Goal: Purchase product/service

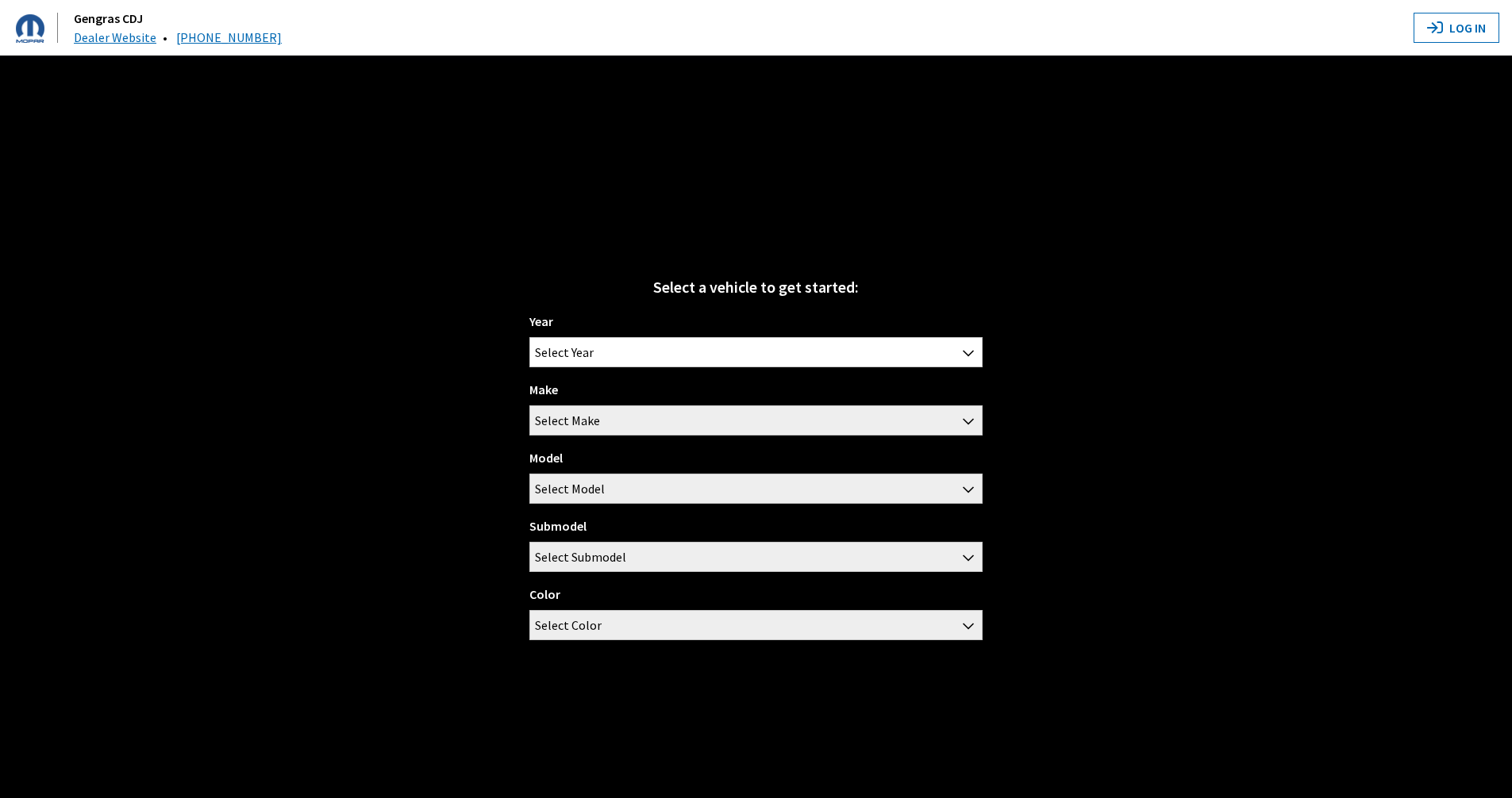
click at [782, 376] on div "Year [DATE] 2025 2024 2023 2022 2021 2020 2019 2018 2017 2016 2015 2014 2013 20…" at bounding box center [755, 482] width 453 height 341
click at [777, 356] on span "Select Year" at bounding box center [755, 352] width 452 height 29
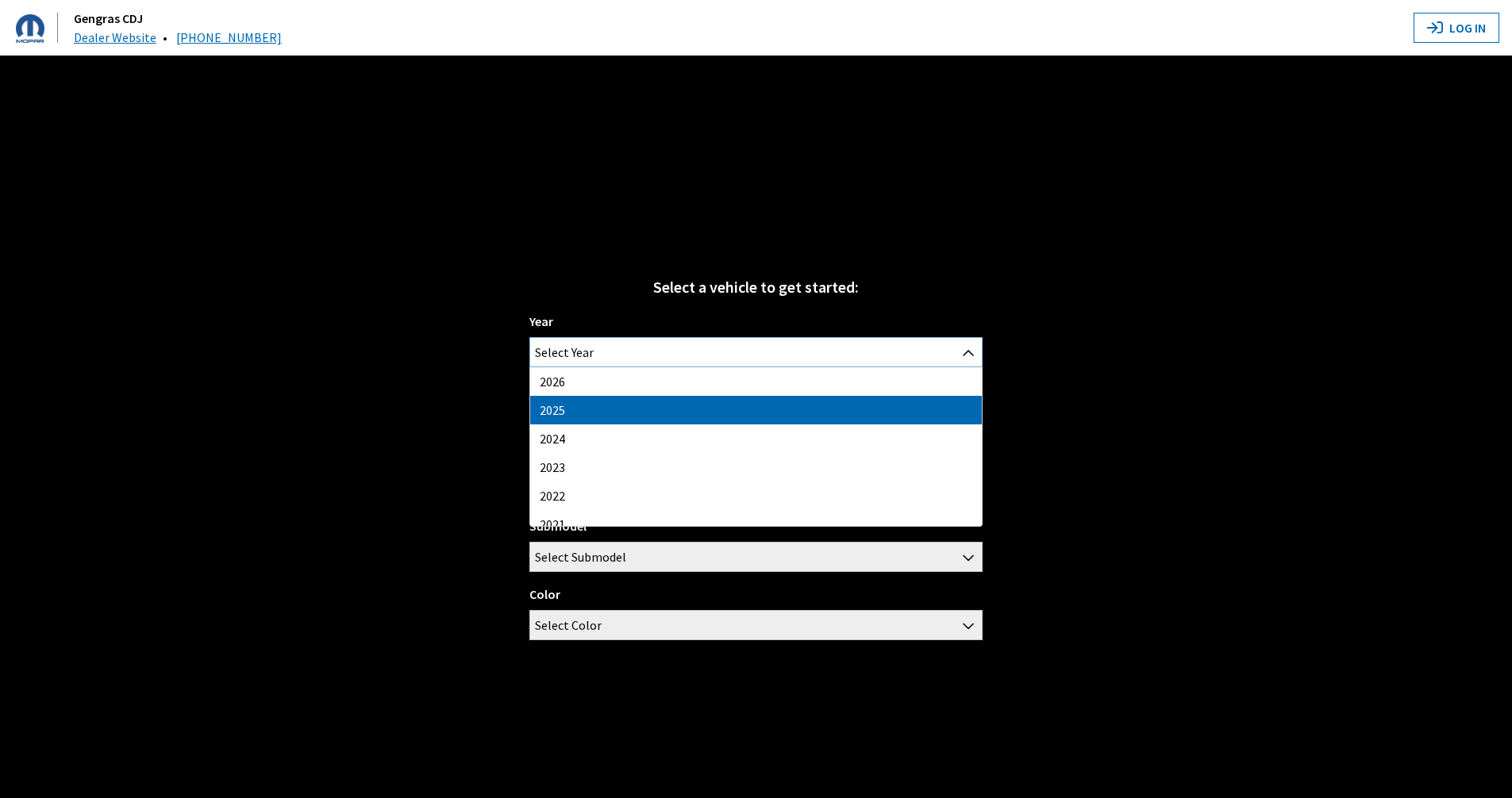
select select "43"
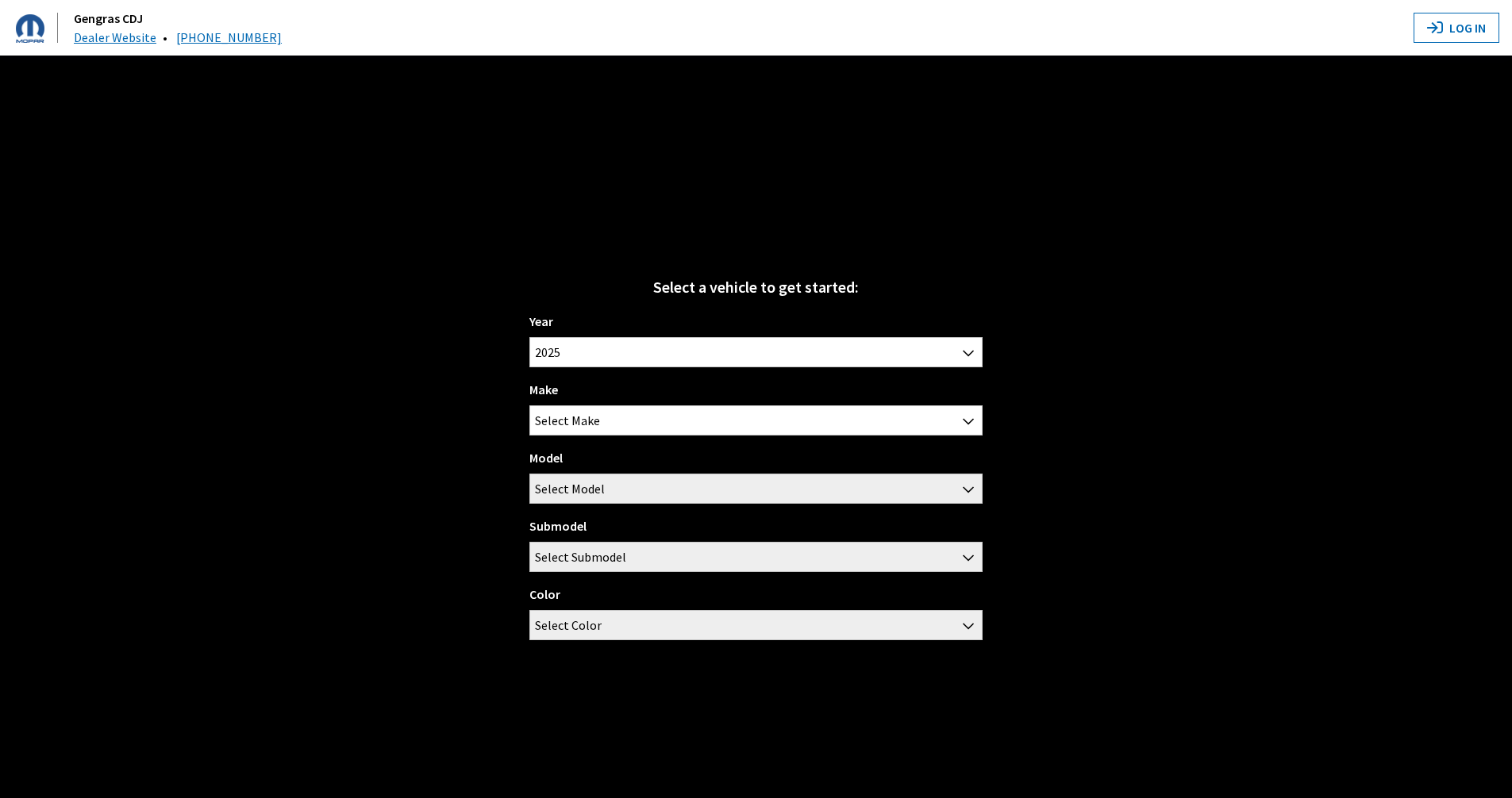
click at [592, 379] on div "Year [DATE] 2025 2024 2023 2022 2021 2020 2019 2018 2017 2016 2015 2014 2013 20…" at bounding box center [755, 482] width 453 height 341
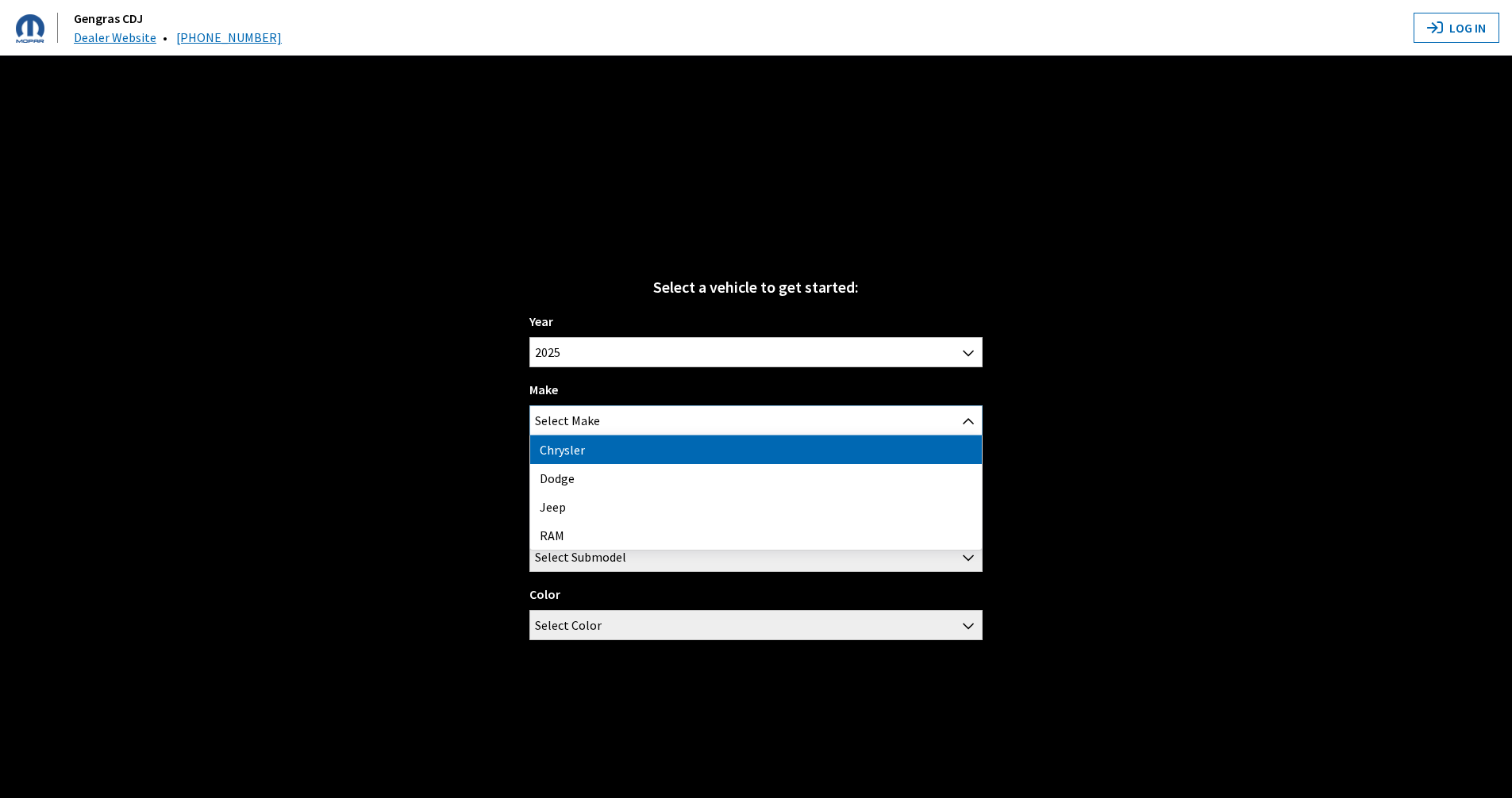
click at [591, 422] on span "Select Make" at bounding box center [567, 421] width 65 height 29
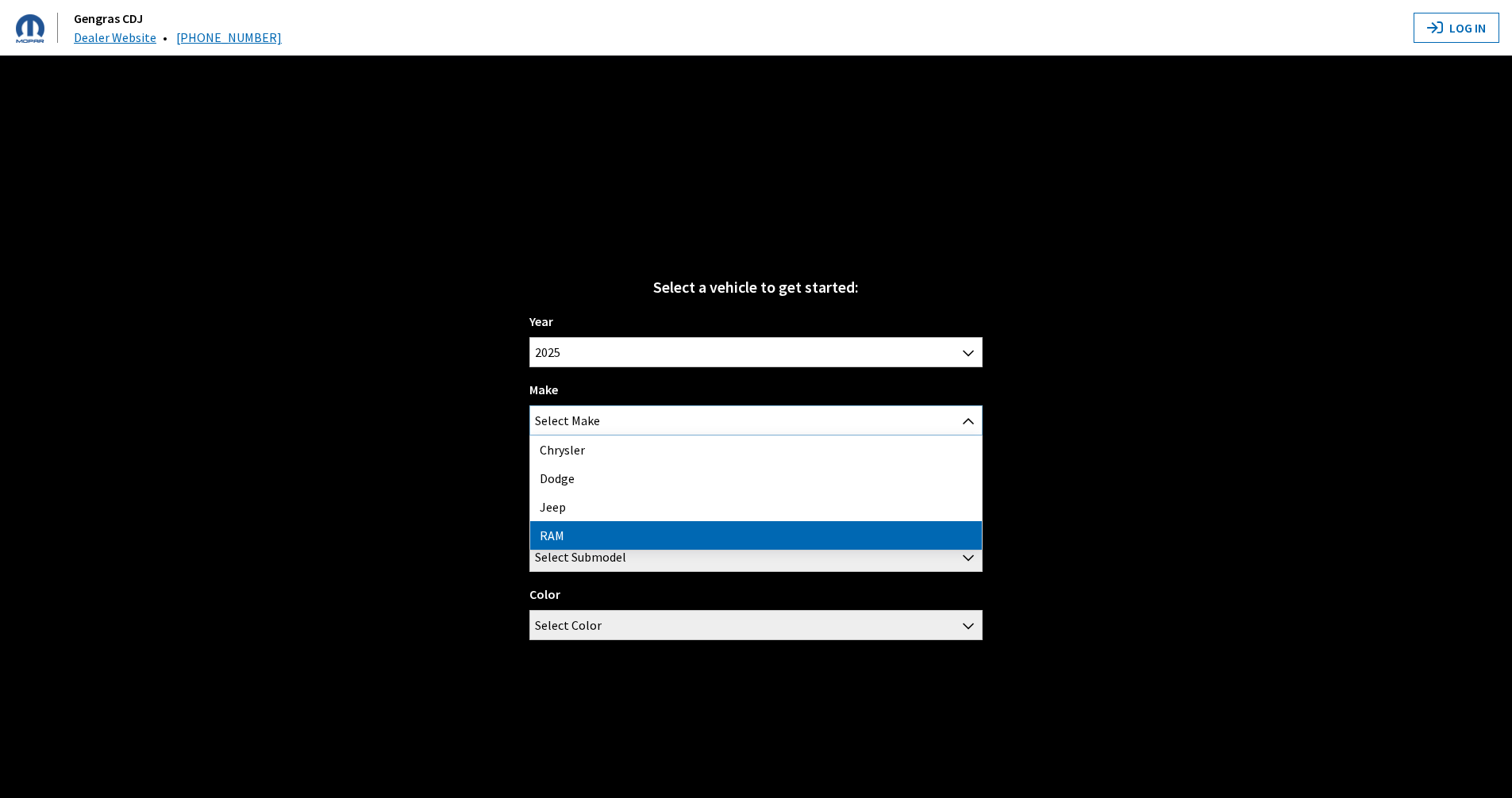
select select "34"
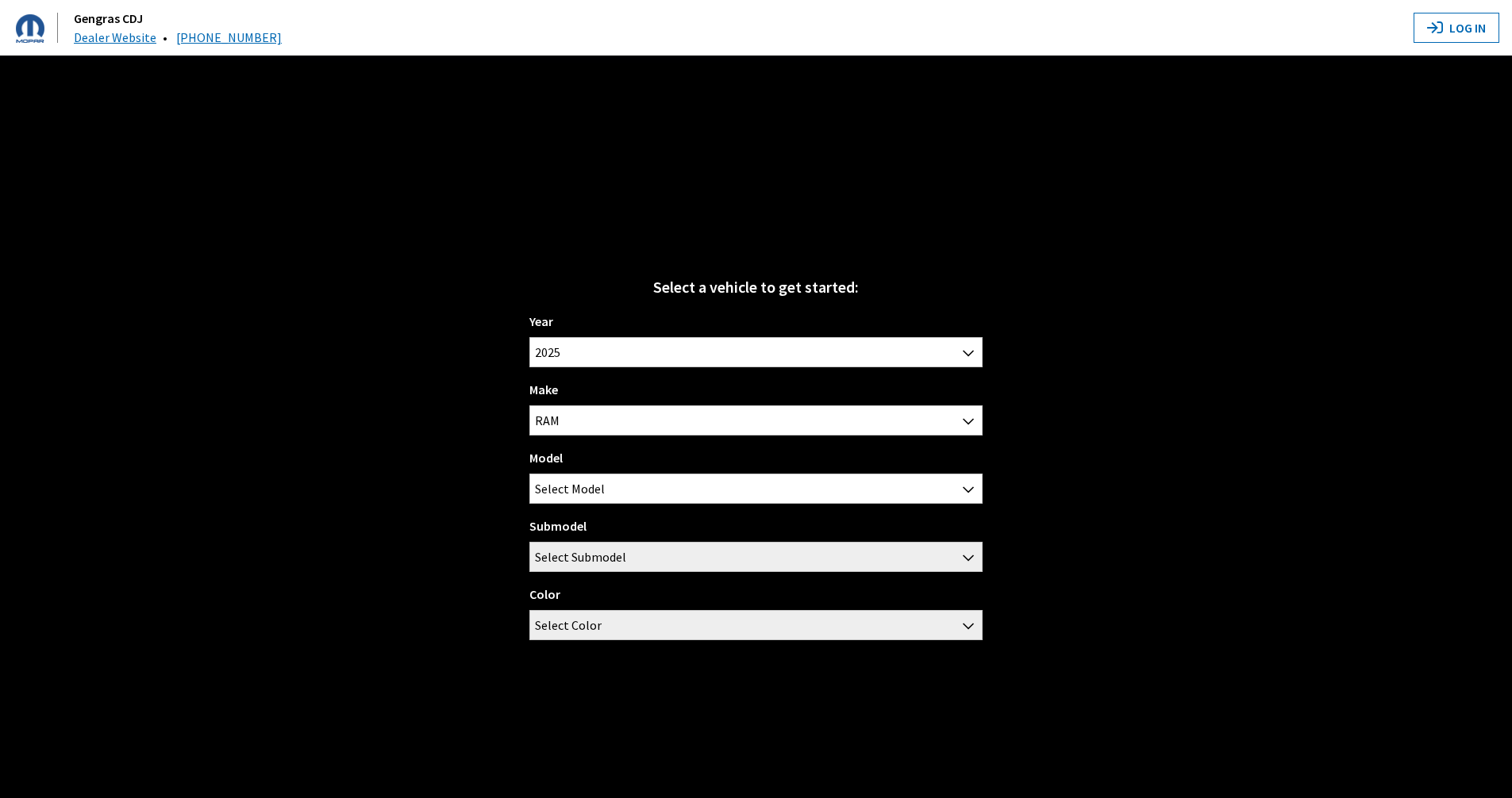
click at [593, 463] on div "Model 1500 2500 3500 Select Model" at bounding box center [755, 476] width 453 height 56
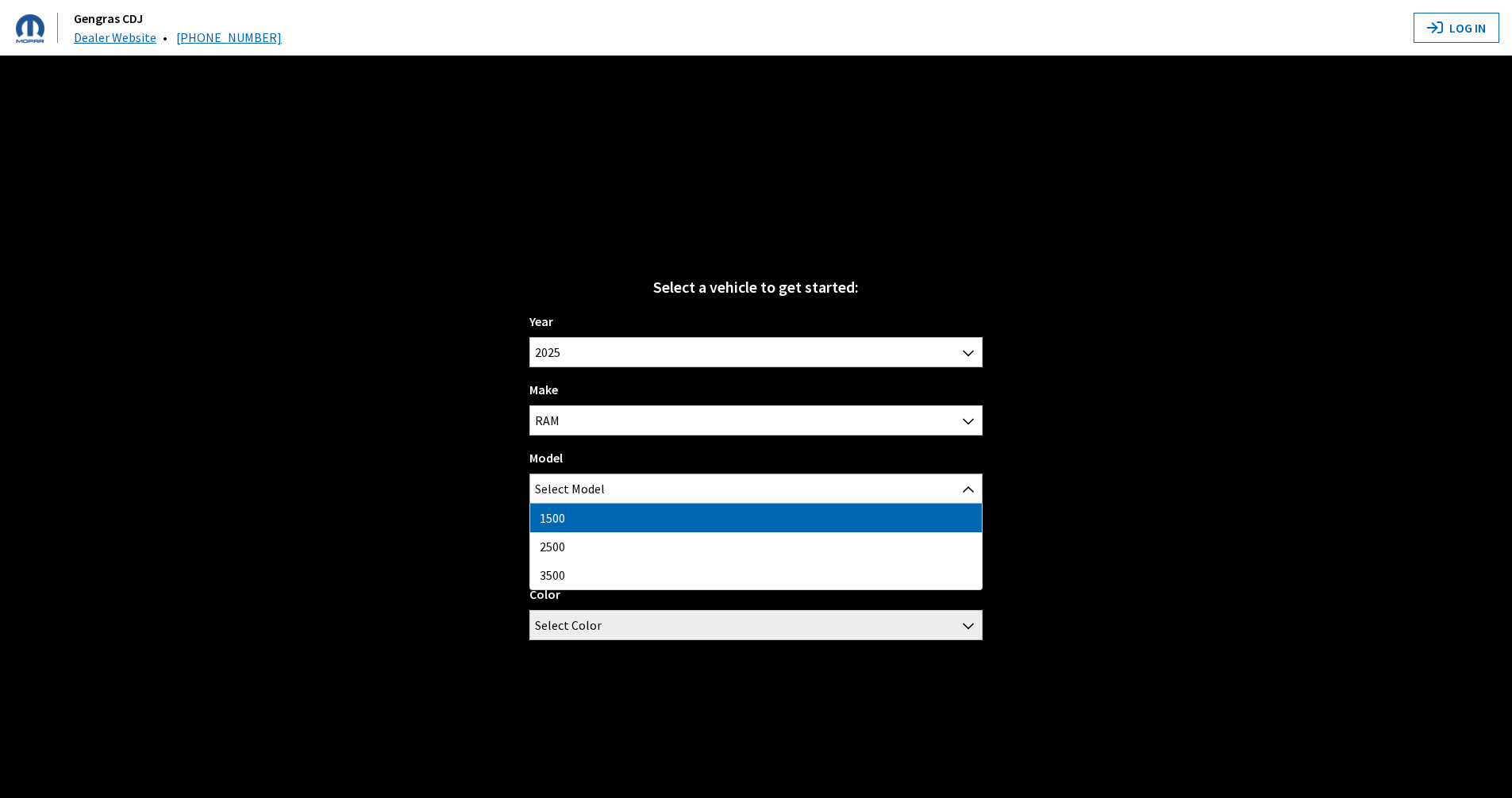
click at [592, 480] on span "Select Model" at bounding box center [569, 489] width 70 height 29
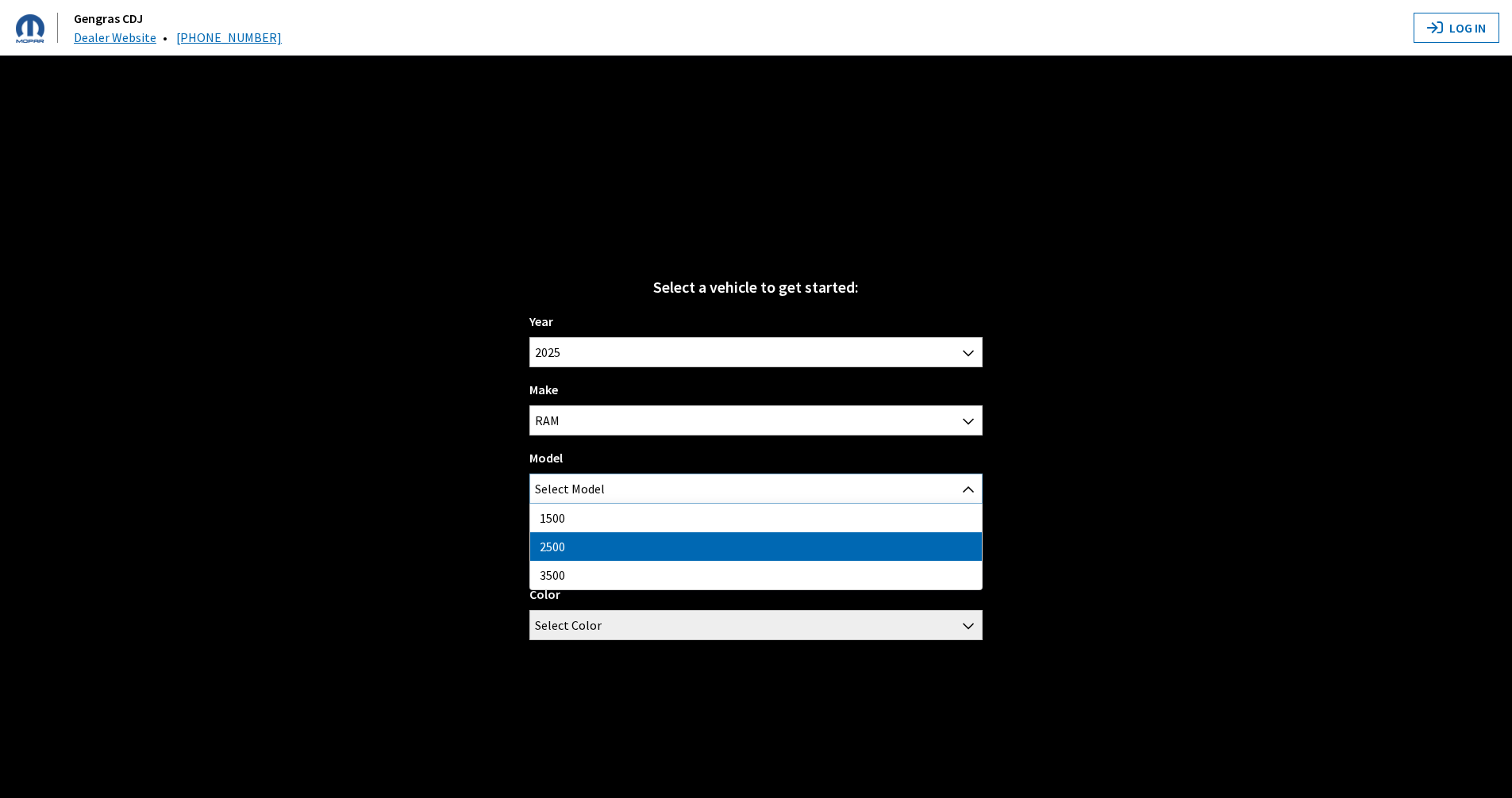
select select "1085"
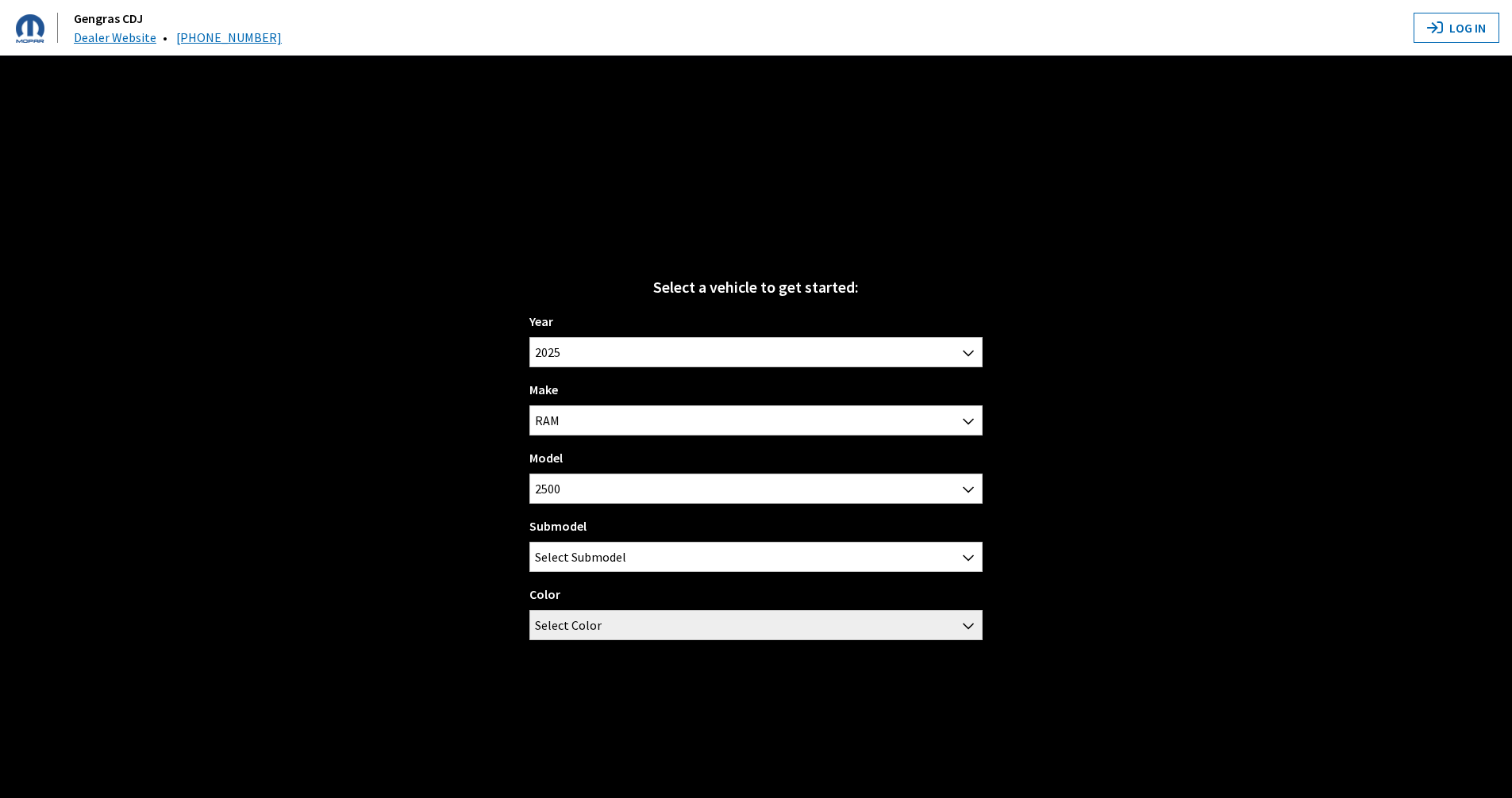
click at [607, 520] on div "Submodel Big Horn / Crew Cab / 6'4" Standard Box Big Horn / Crew Cab / 8'0" Lon…" at bounding box center [755, 545] width 453 height 56
click at [601, 543] on span "Select Submodel" at bounding box center [580, 557] width 91 height 29
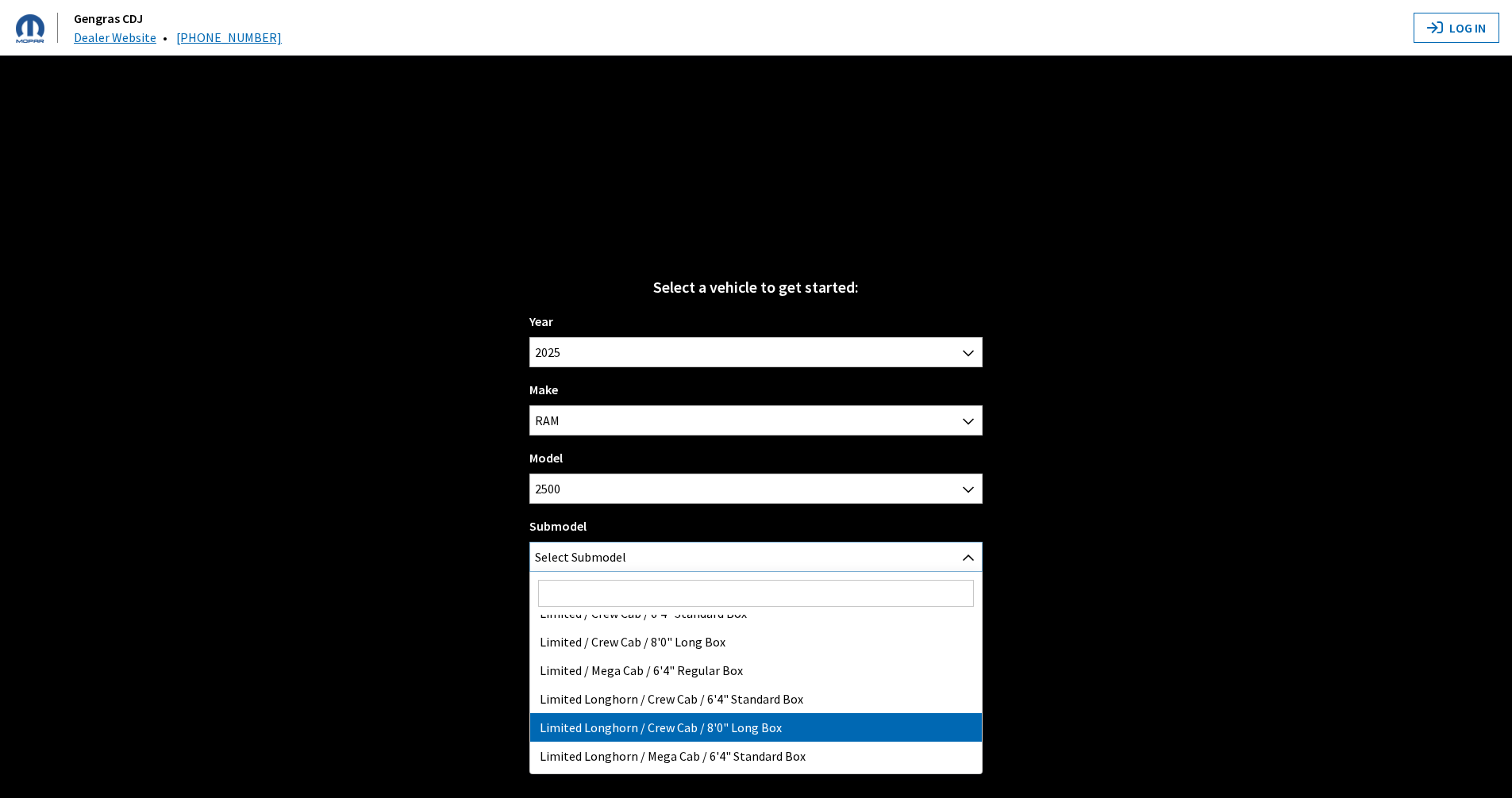
scroll to position [79, 0]
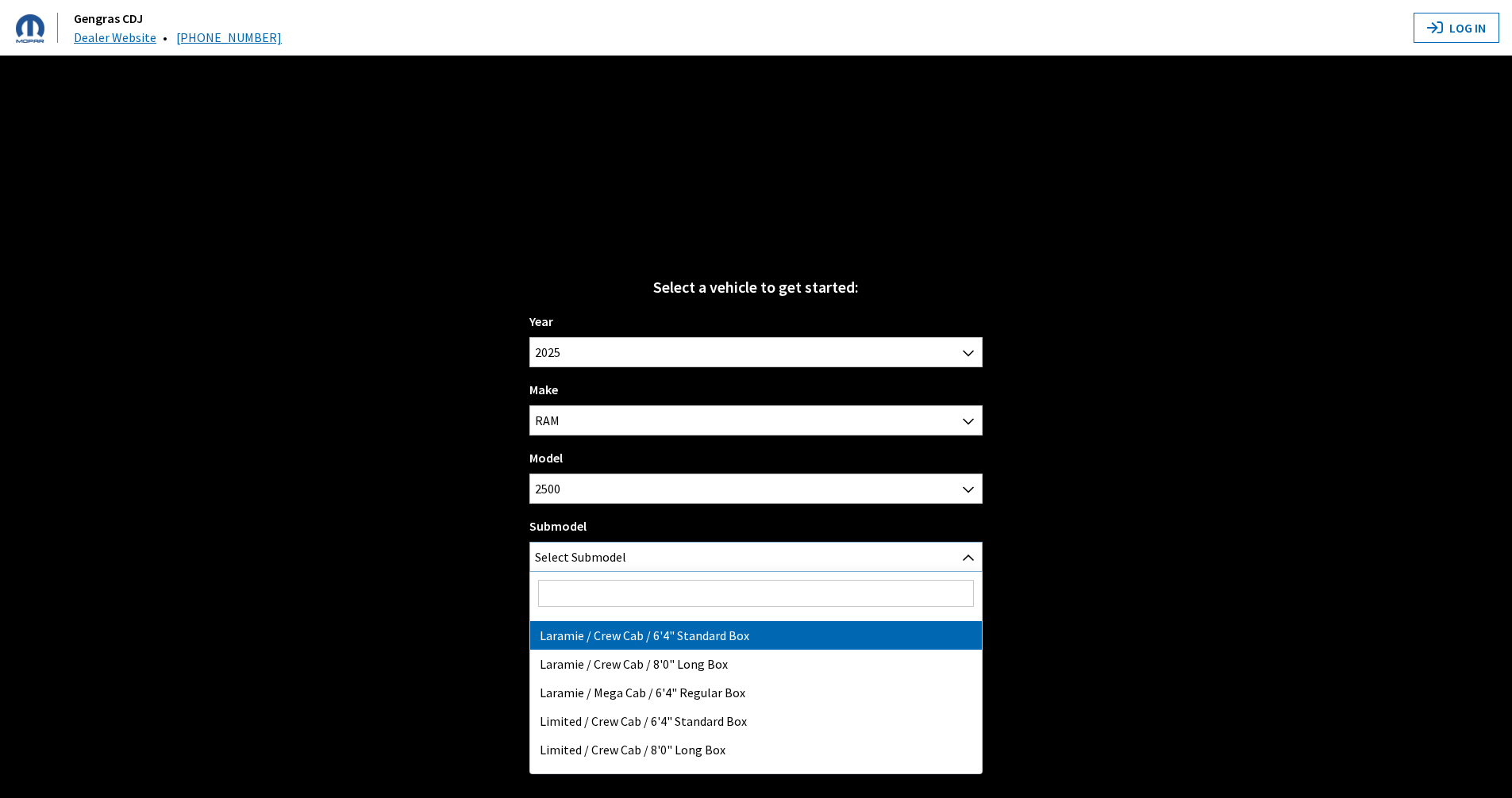
select select "3380"
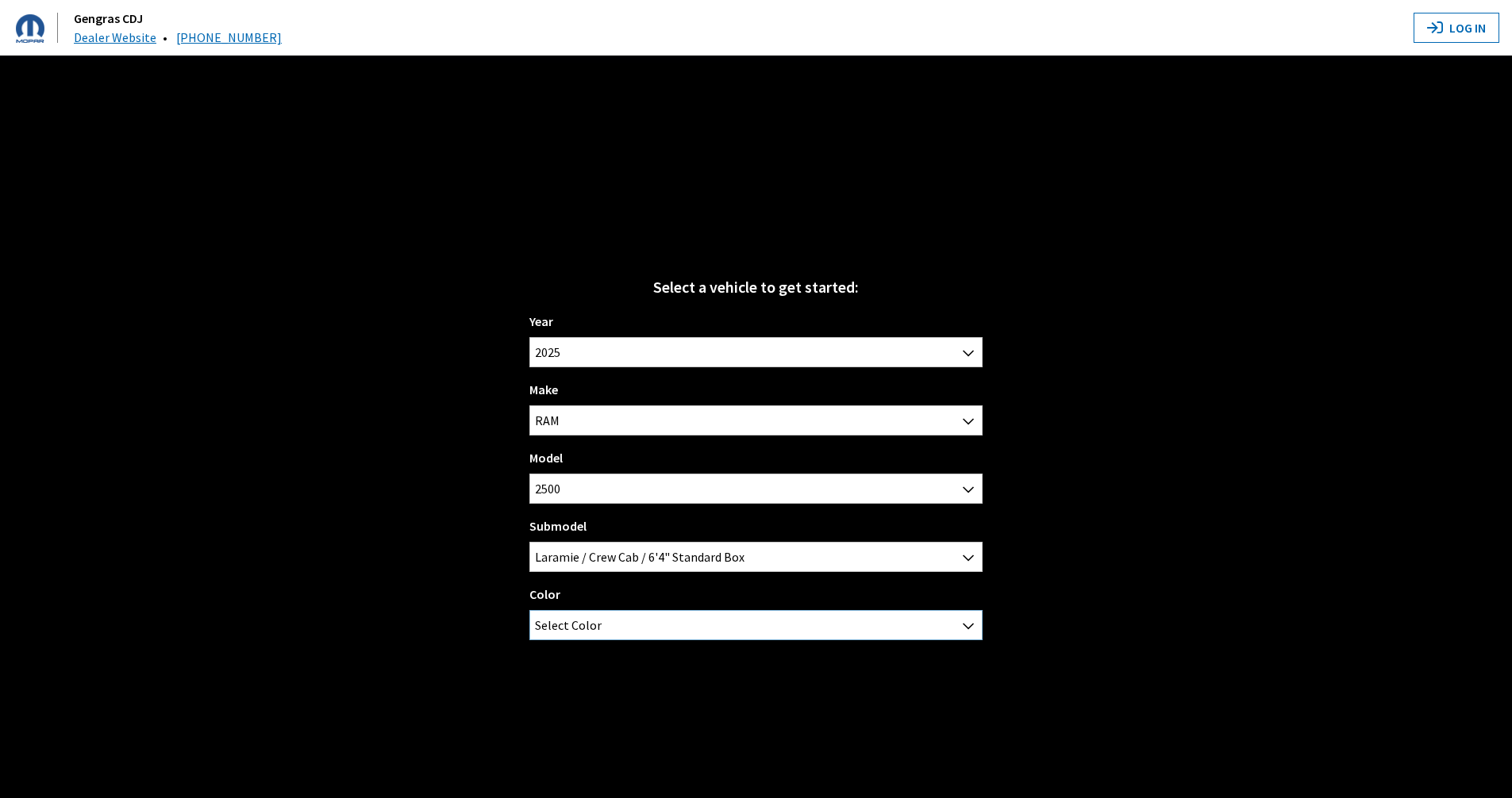
click at [639, 632] on span "Select Color" at bounding box center [755, 625] width 452 height 29
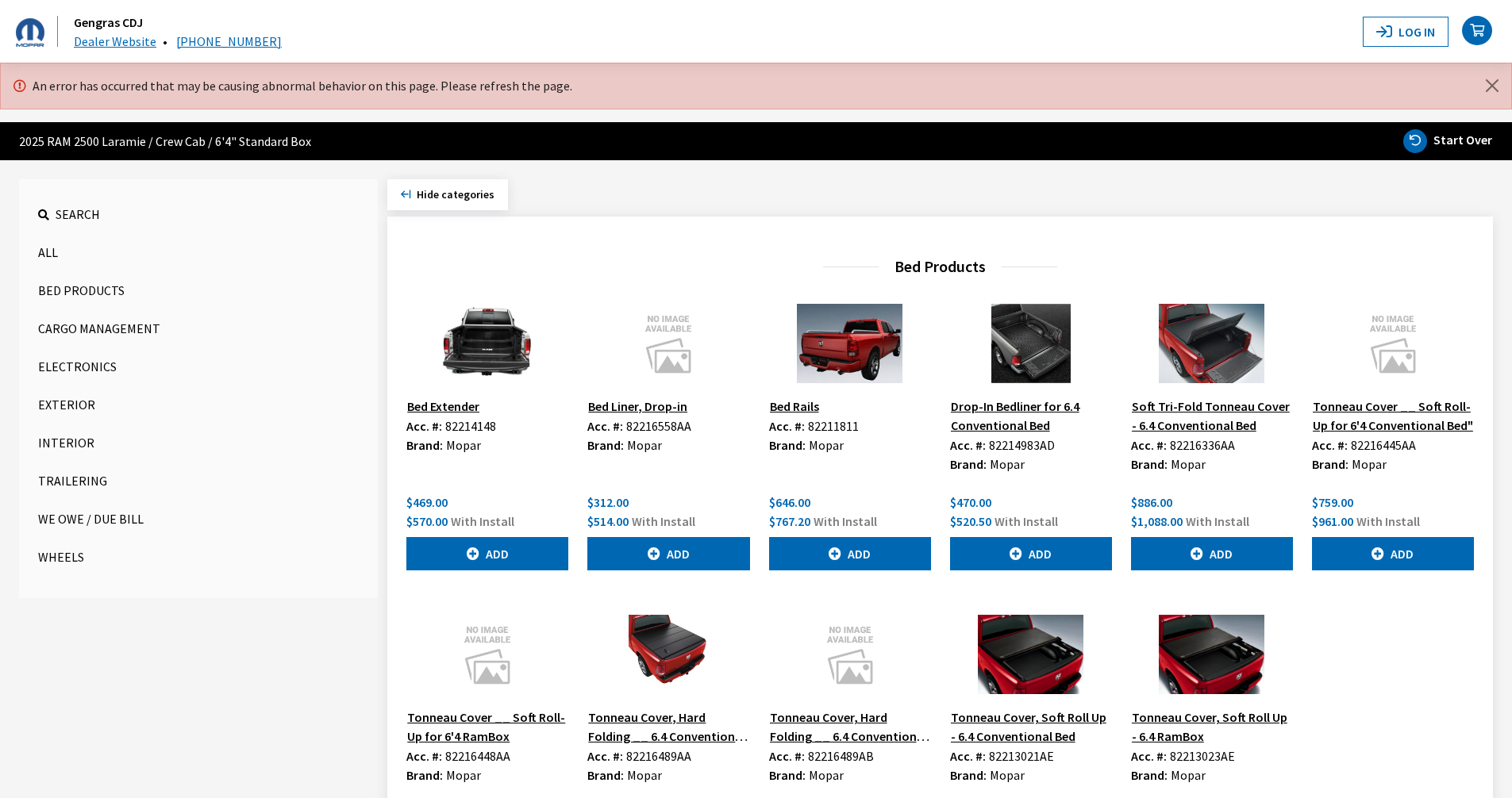
click at [76, 569] on button "Wheels" at bounding box center [198, 557] width 320 height 32
